Goal: Information Seeking & Learning: Learn about a topic

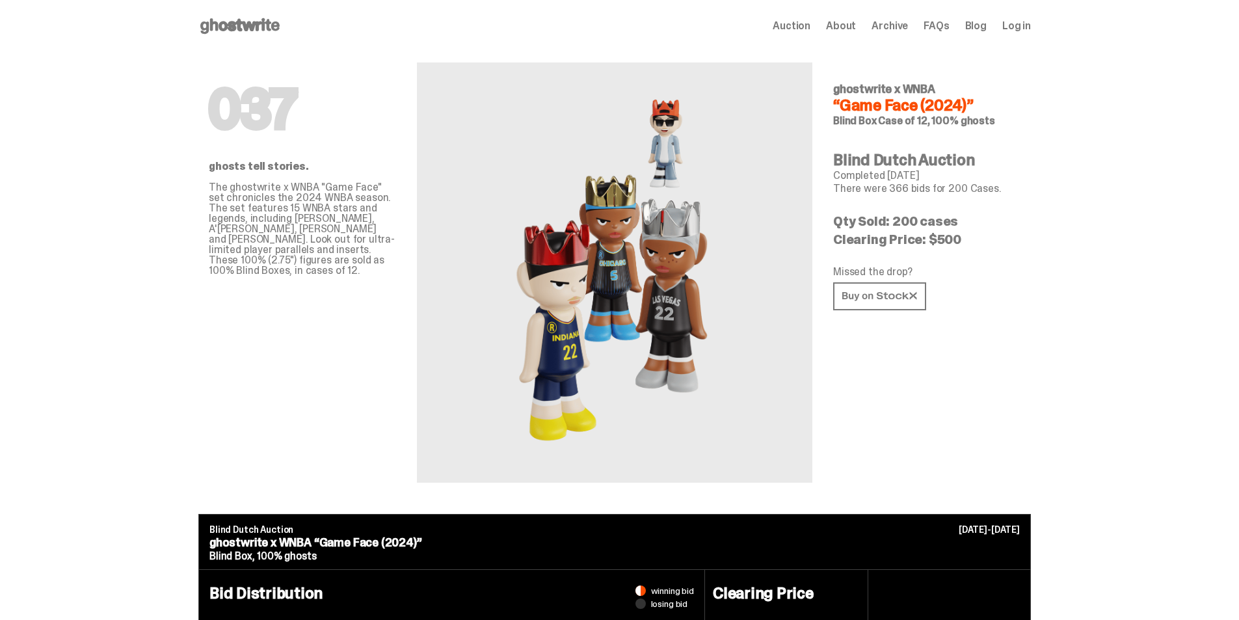
click at [804, 21] on span "Auction" at bounding box center [792, 26] width 38 height 10
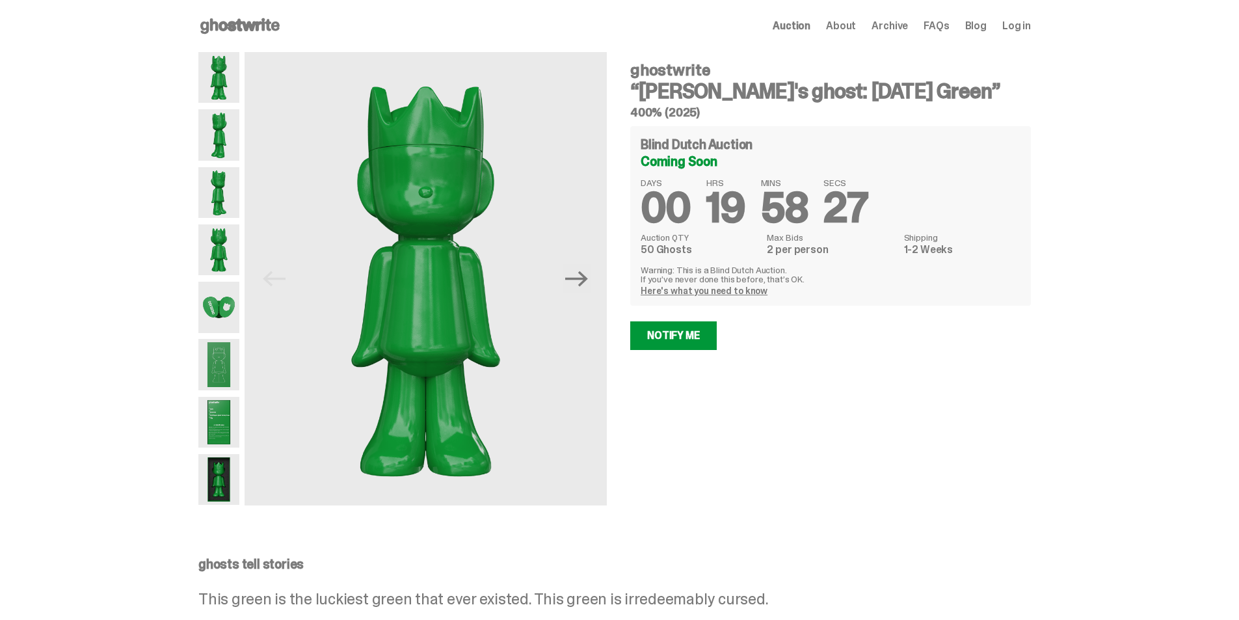
drag, startPoint x: 693, startPoint y: 290, endPoint x: 668, endPoint y: 289, distance: 25.4
click at [668, 289] on link "Here's what you need to know" at bounding box center [704, 291] width 127 height 12
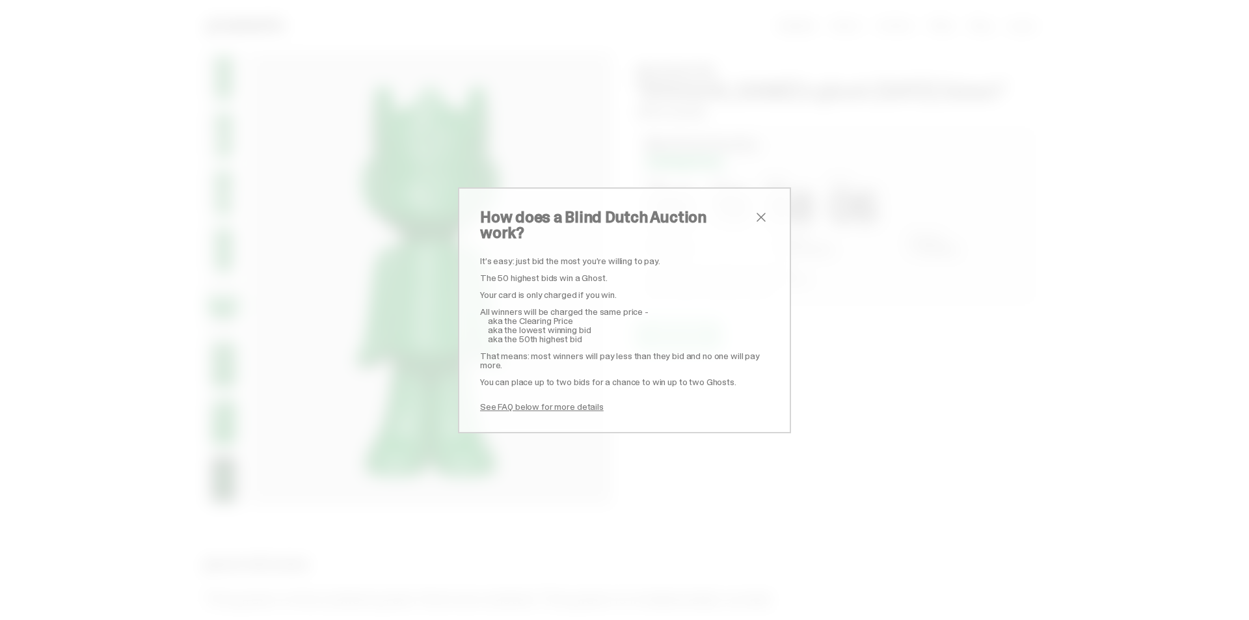
click at [753, 225] on span "close" at bounding box center [761, 217] width 16 height 16
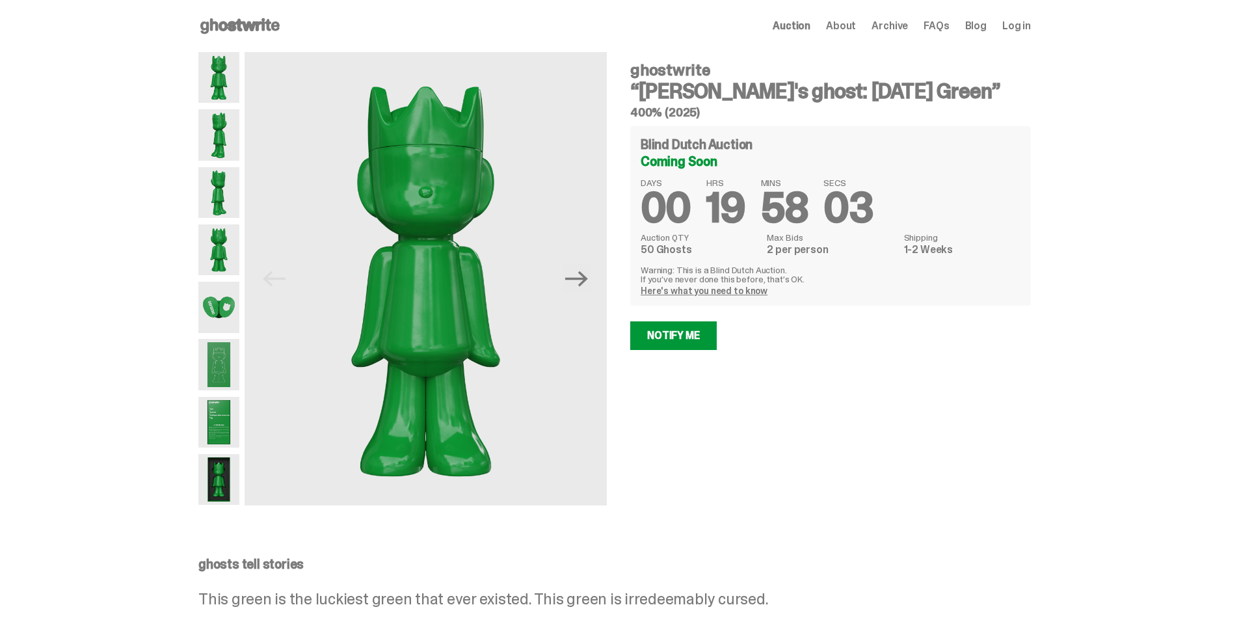
click at [237, 310] on img at bounding box center [218, 307] width 41 height 51
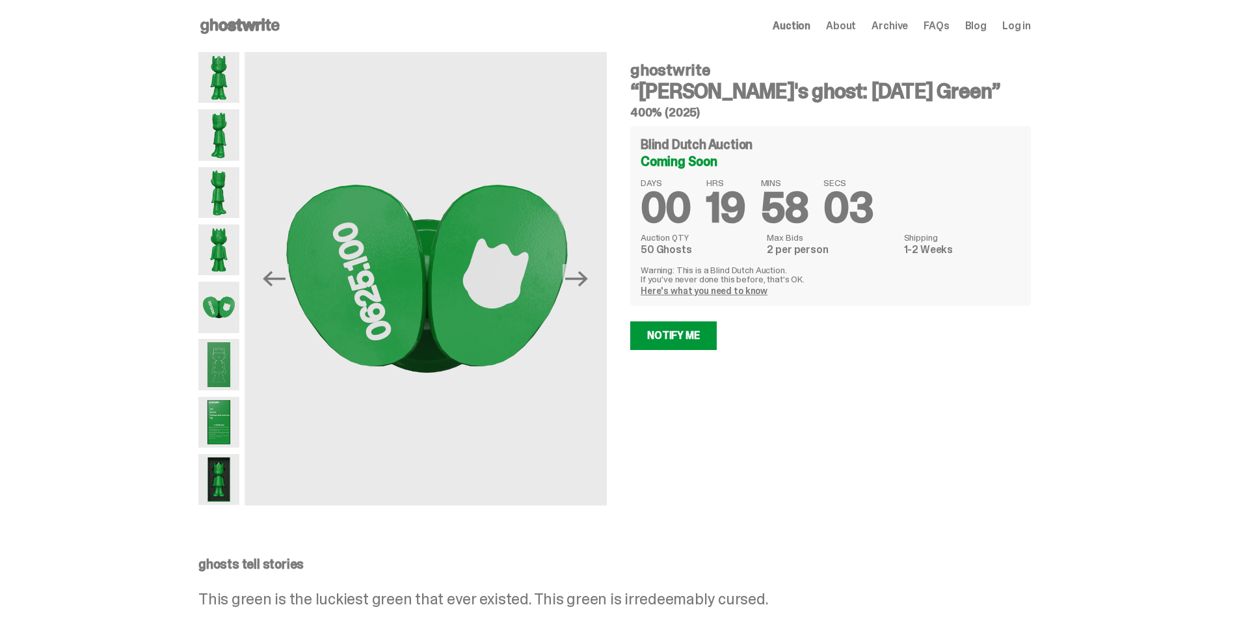
click at [224, 353] on img at bounding box center [218, 364] width 41 height 51
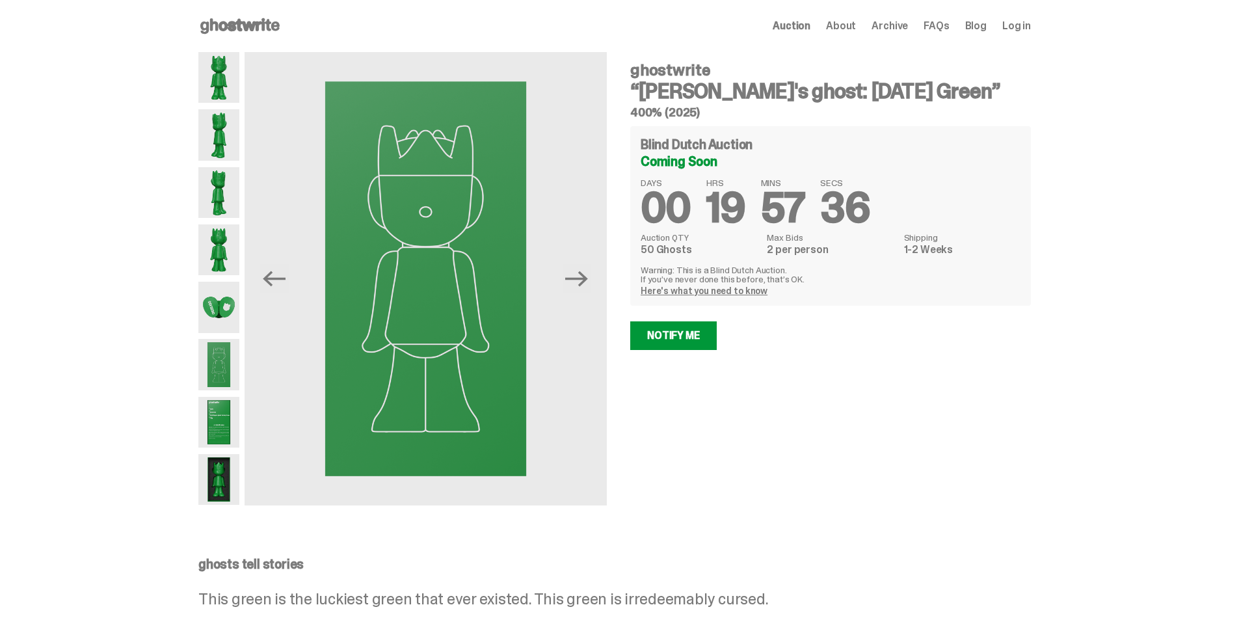
click at [899, 27] on span "Archive" at bounding box center [890, 26] width 36 height 10
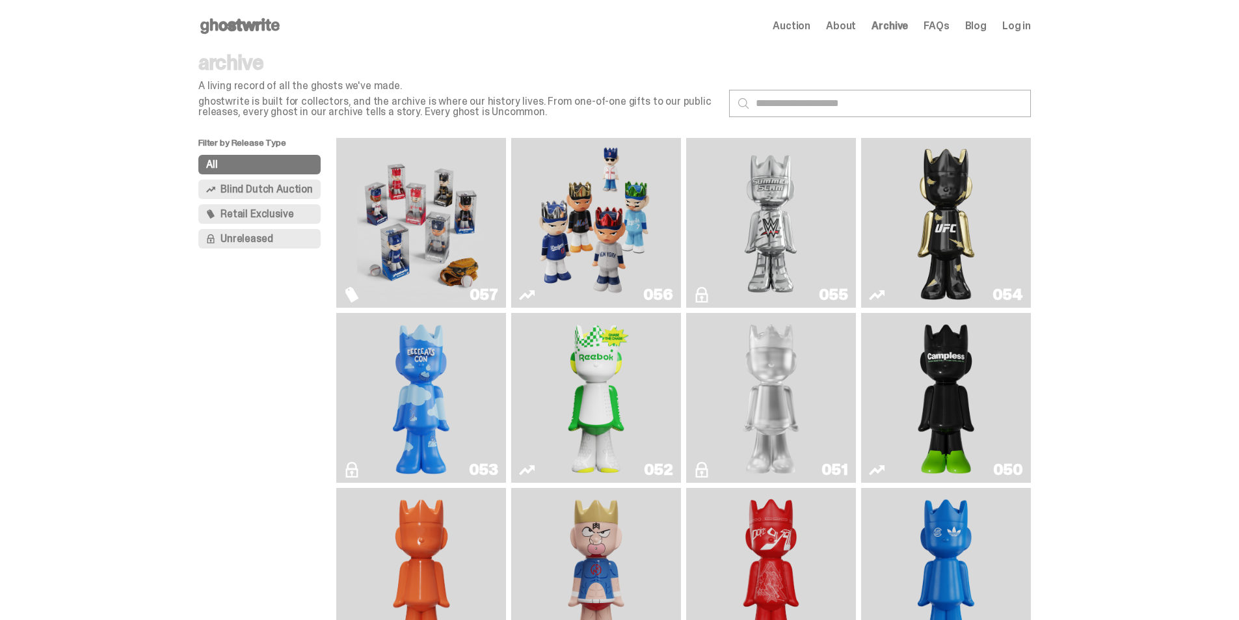
click at [607, 217] on img "Game Face (2025)" at bounding box center [596, 222] width 128 height 159
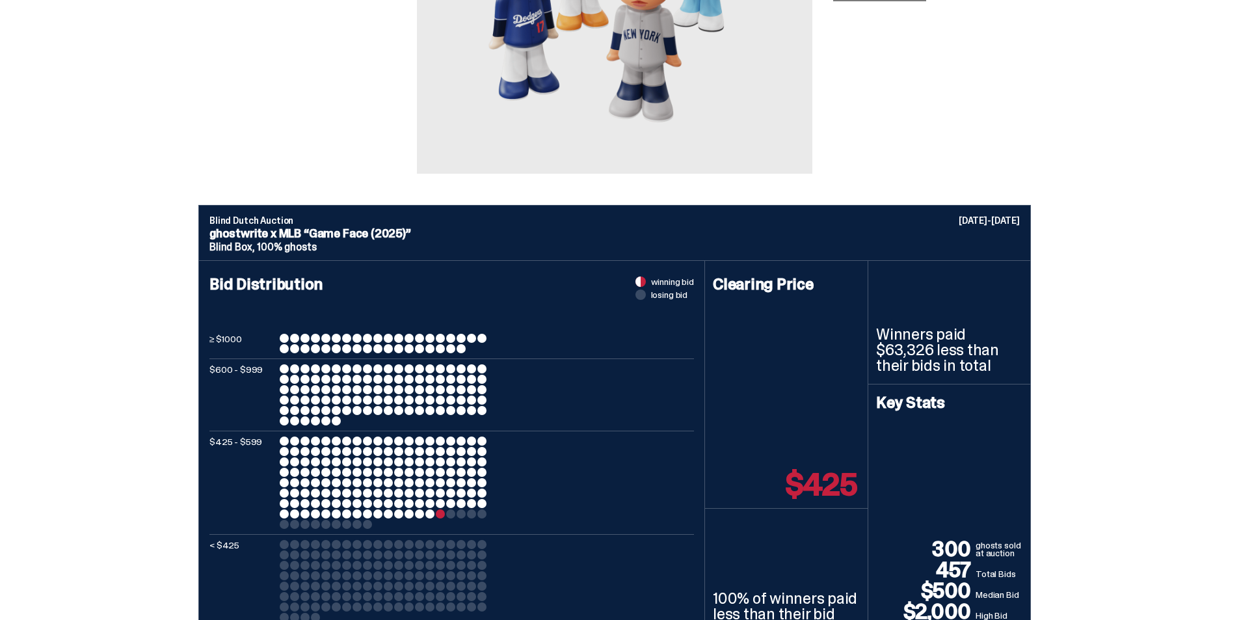
scroll to position [390, 0]
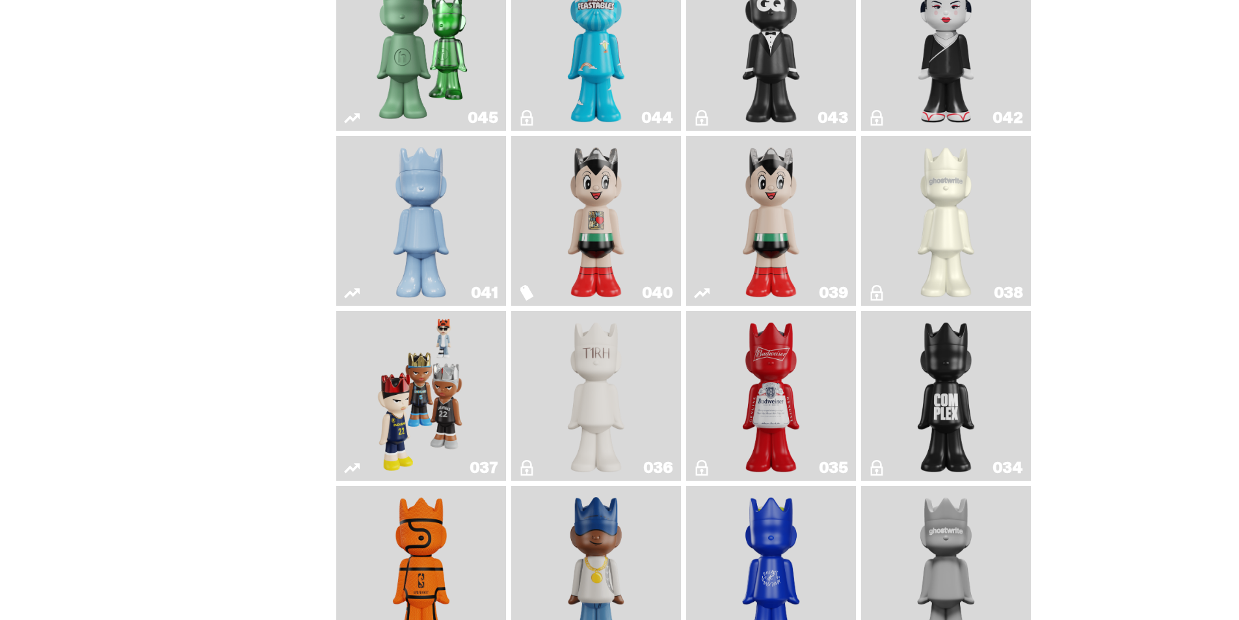
scroll to position [976, 0]
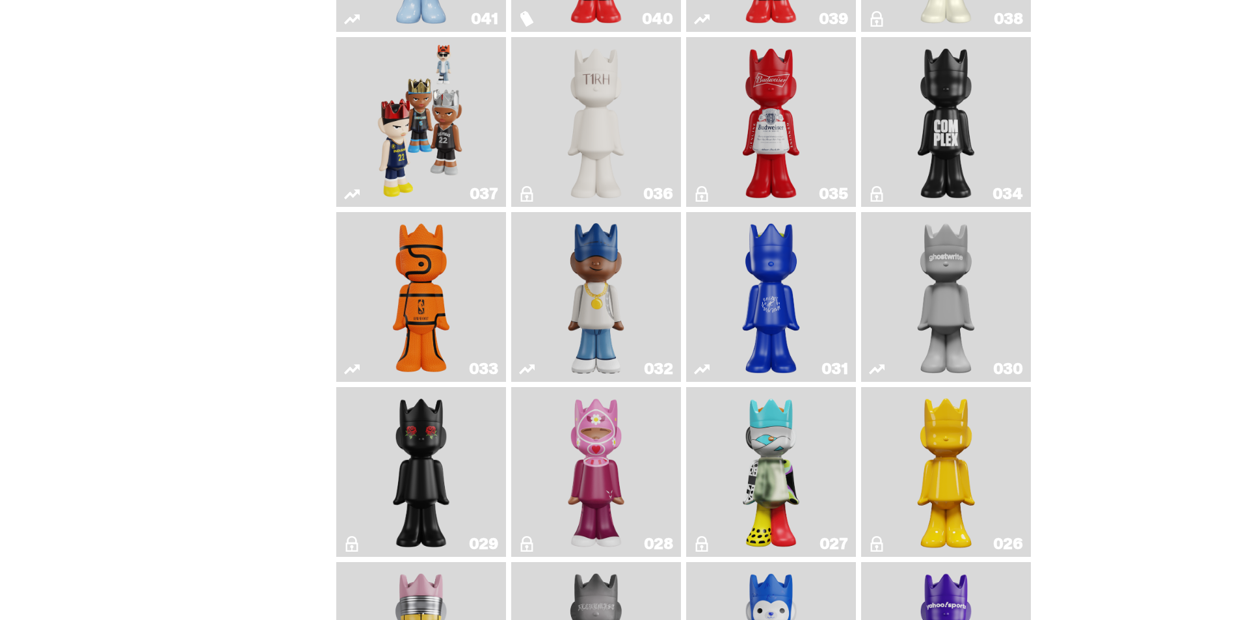
click at [777, 155] on img "The King of ghosts" at bounding box center [771, 121] width 69 height 159
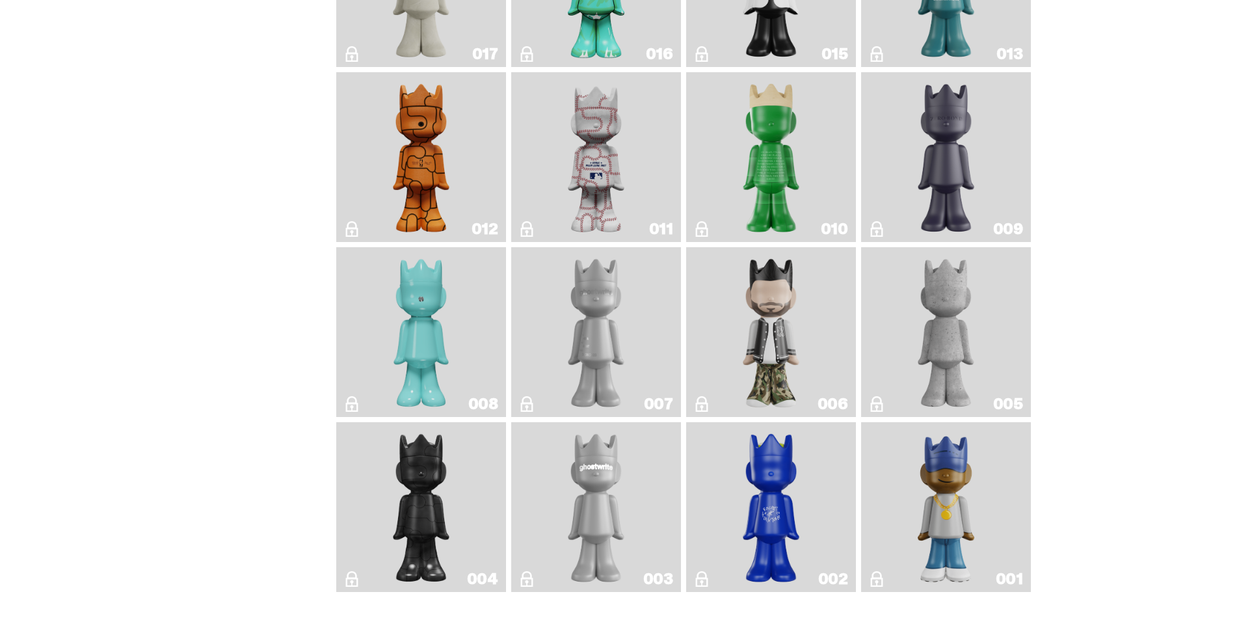
scroll to position [2077, 0]
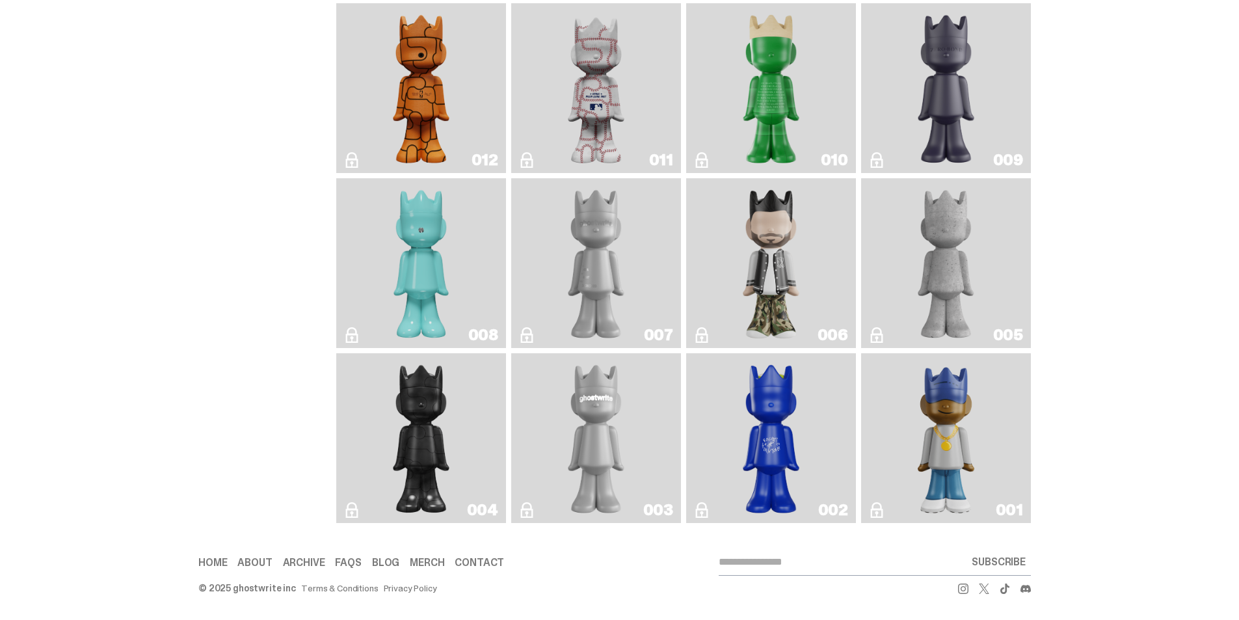
click at [621, 243] on img "ghost repose" at bounding box center [596, 262] width 69 height 159
